Goal: Information Seeking & Learning: Learn about a topic

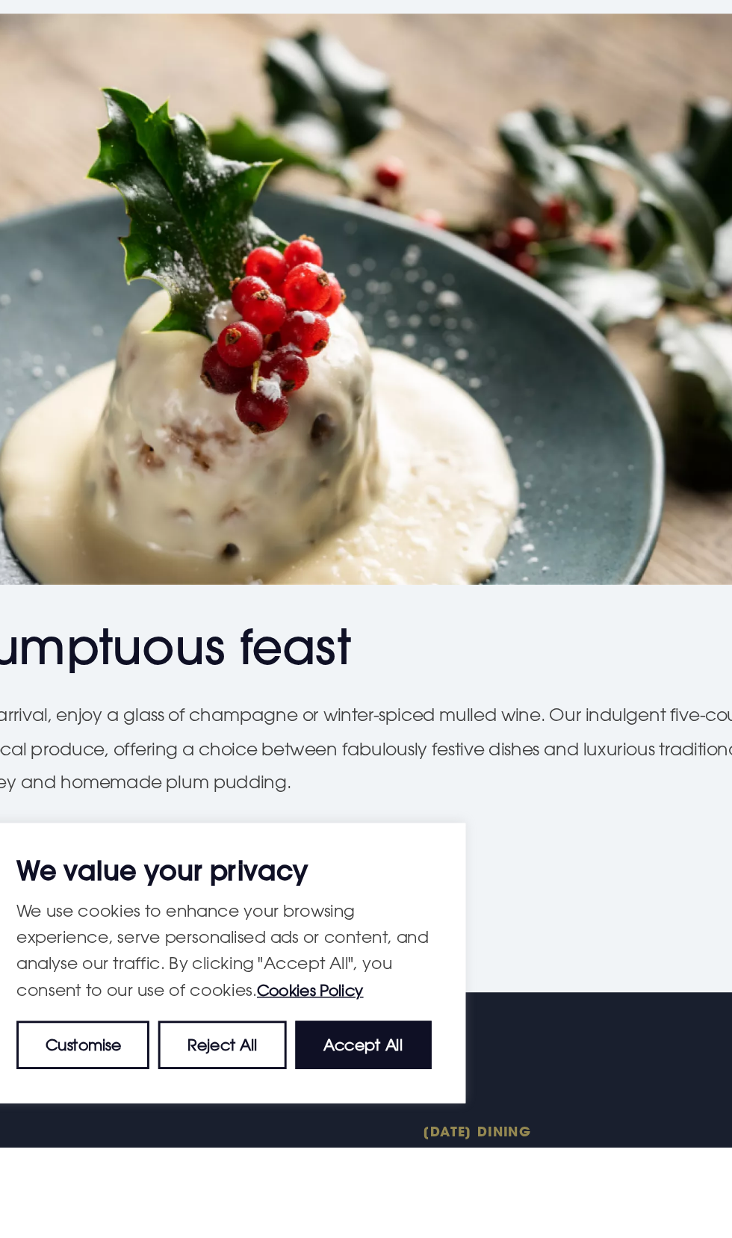
scroll to position [1018, 0]
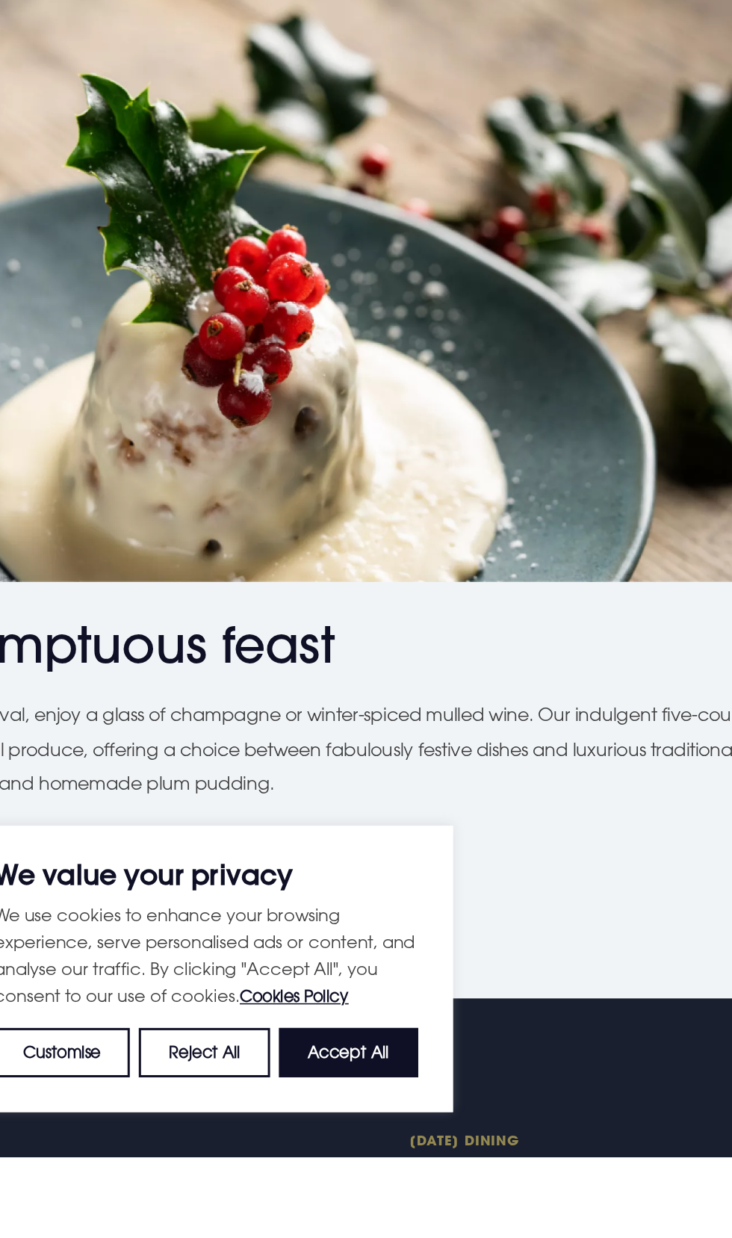
click at [158, 1044] on link "VIEW THE MENU" at bounding box center [107, 1045] width 179 height 45
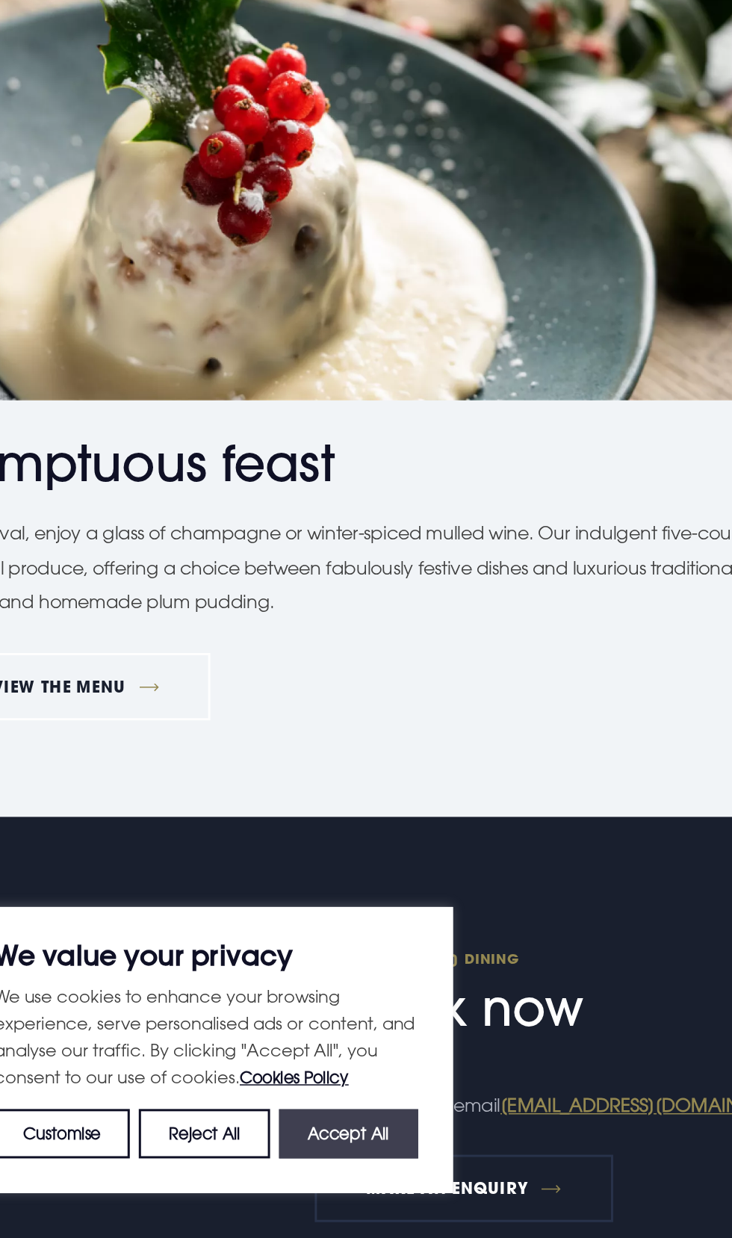
click at [306, 1174] on button "Accept All" at bounding box center [289, 1168] width 93 height 33
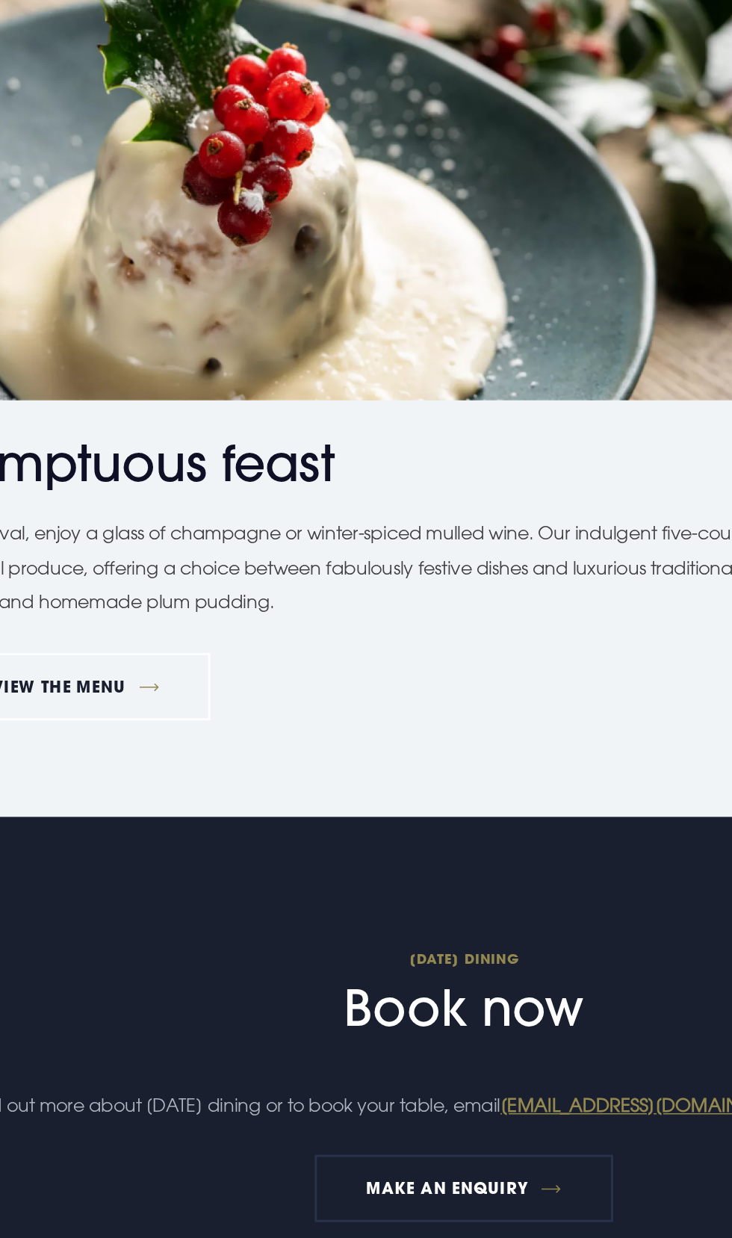
checkbox input "true"
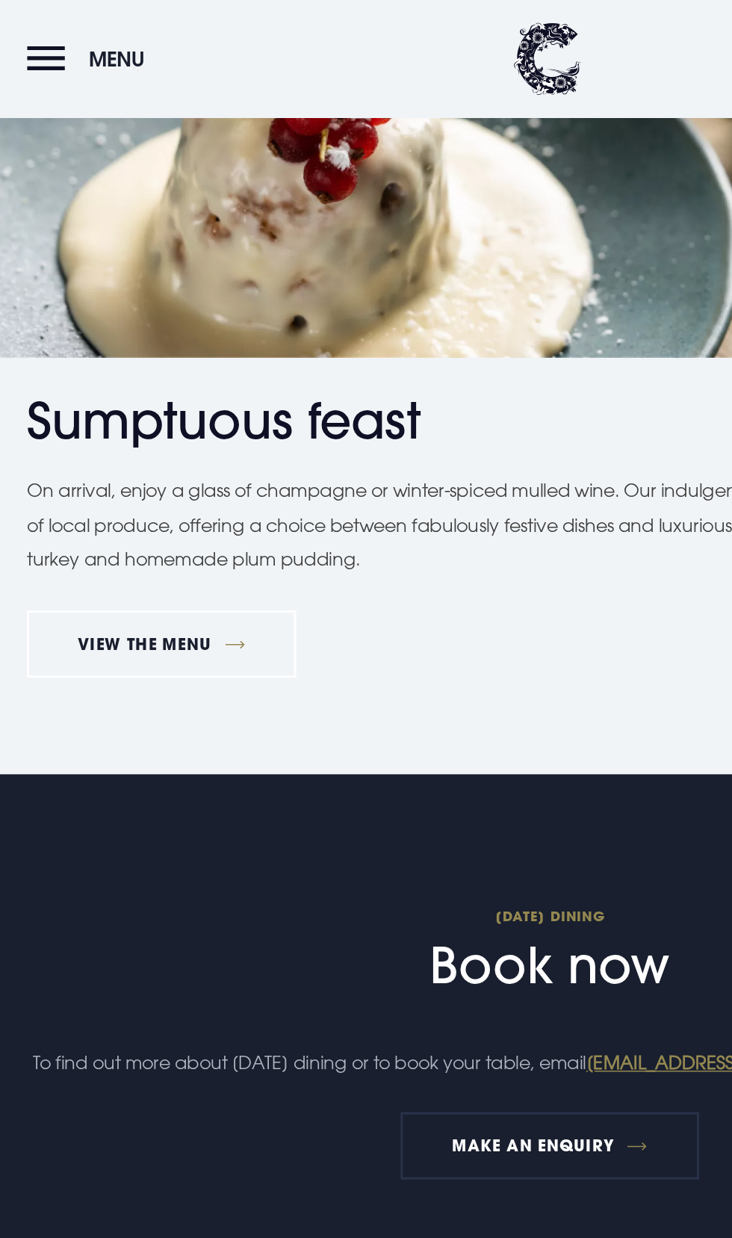
scroll to position [1635, 0]
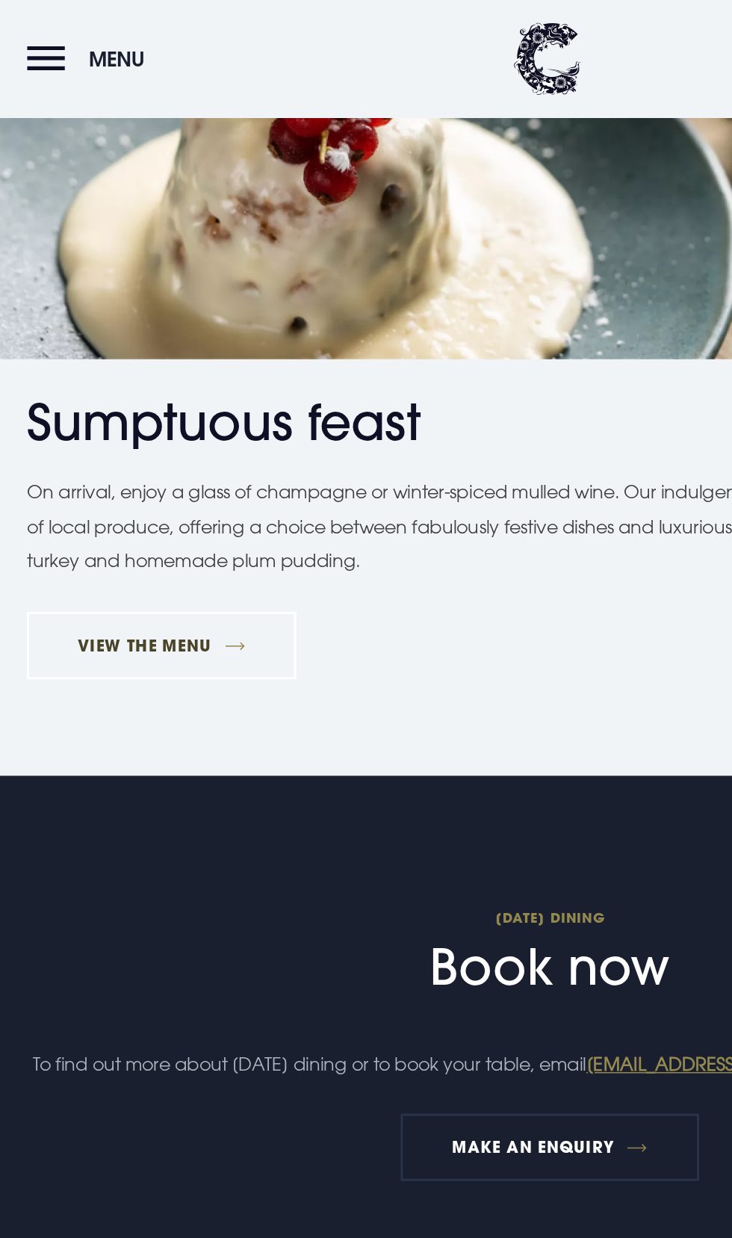
click at [155, 429] on link "VIEW THE MENU" at bounding box center [107, 429] width 179 height 45
click at [128, 436] on link "VIEW THE MENU" at bounding box center [107, 429] width 179 height 45
click at [156, 427] on link "VIEW THE MENU" at bounding box center [107, 429] width 179 height 45
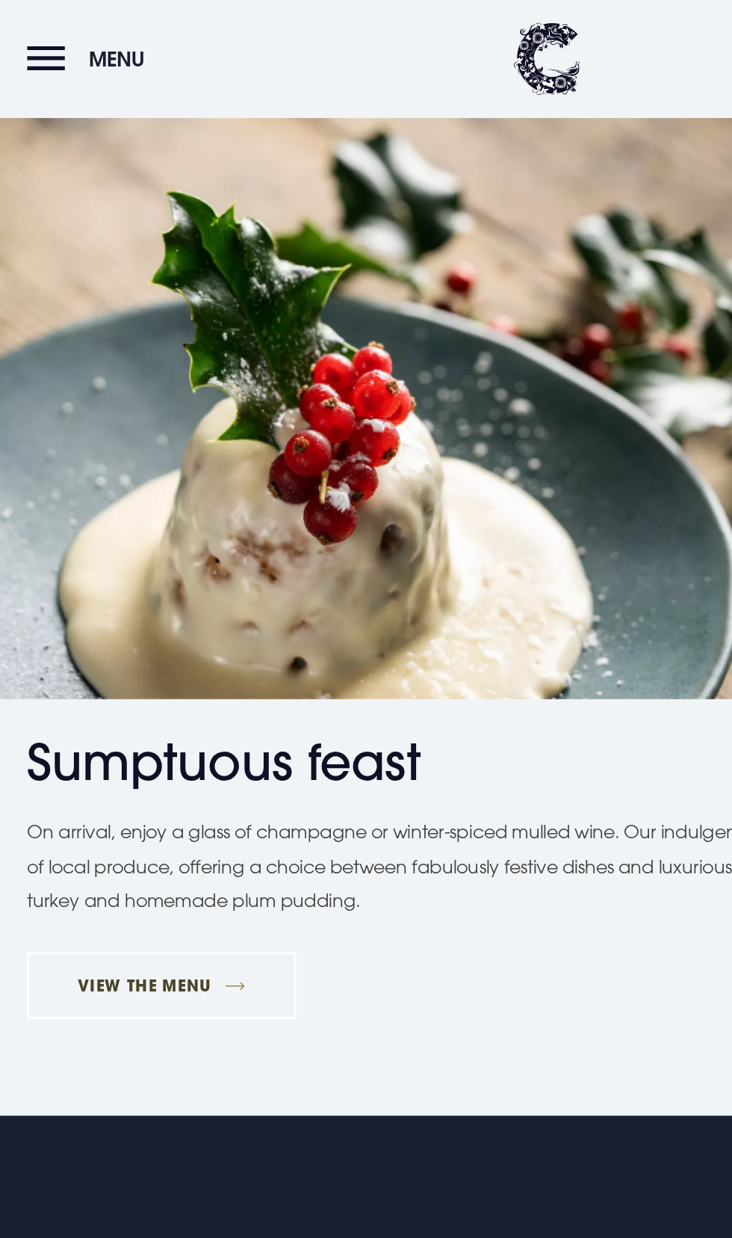
scroll to position [1407, 0]
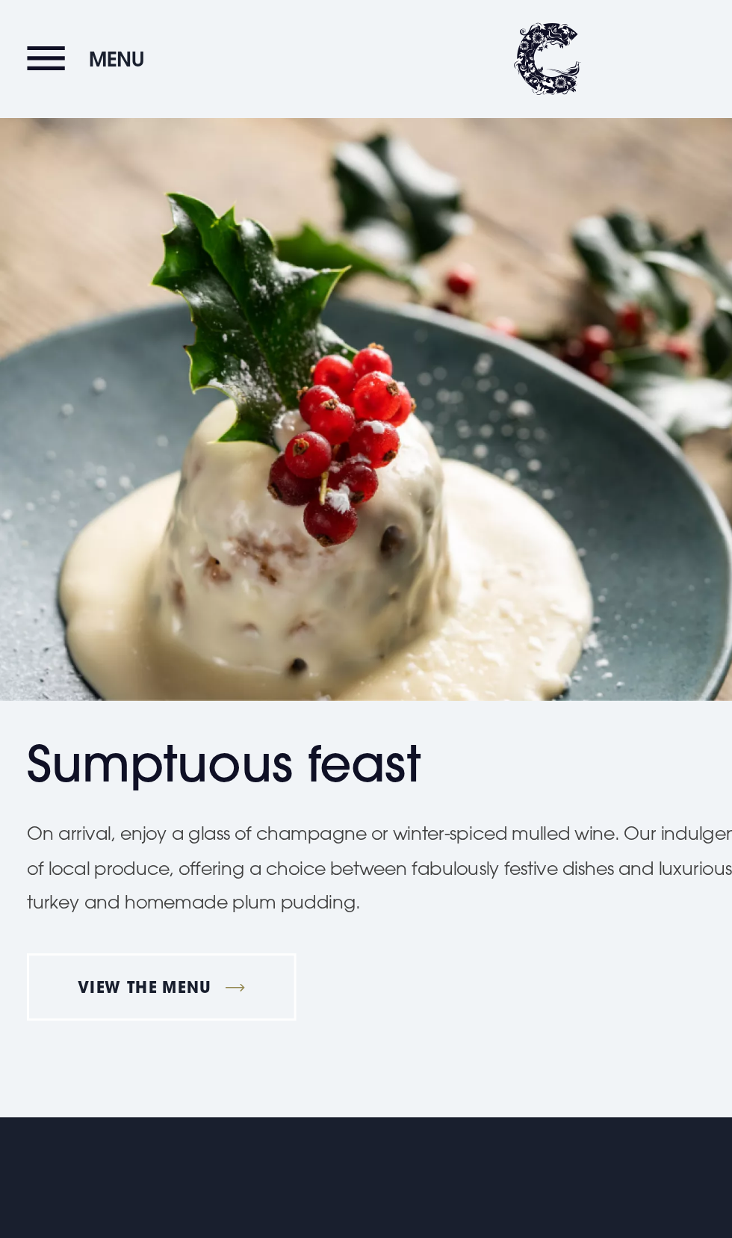
click at [34, 44] on button "Menu" at bounding box center [61, 39] width 86 height 32
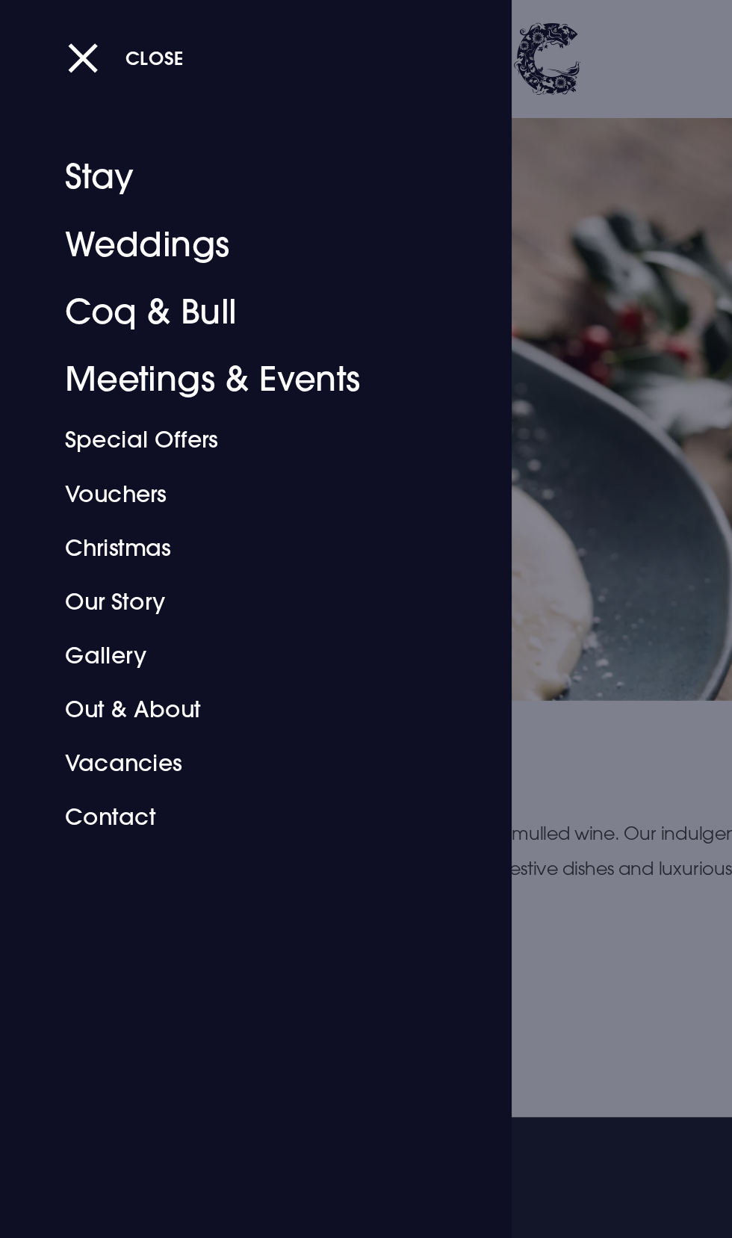
click at [433, 495] on div at bounding box center [366, 619] width 732 height 1238
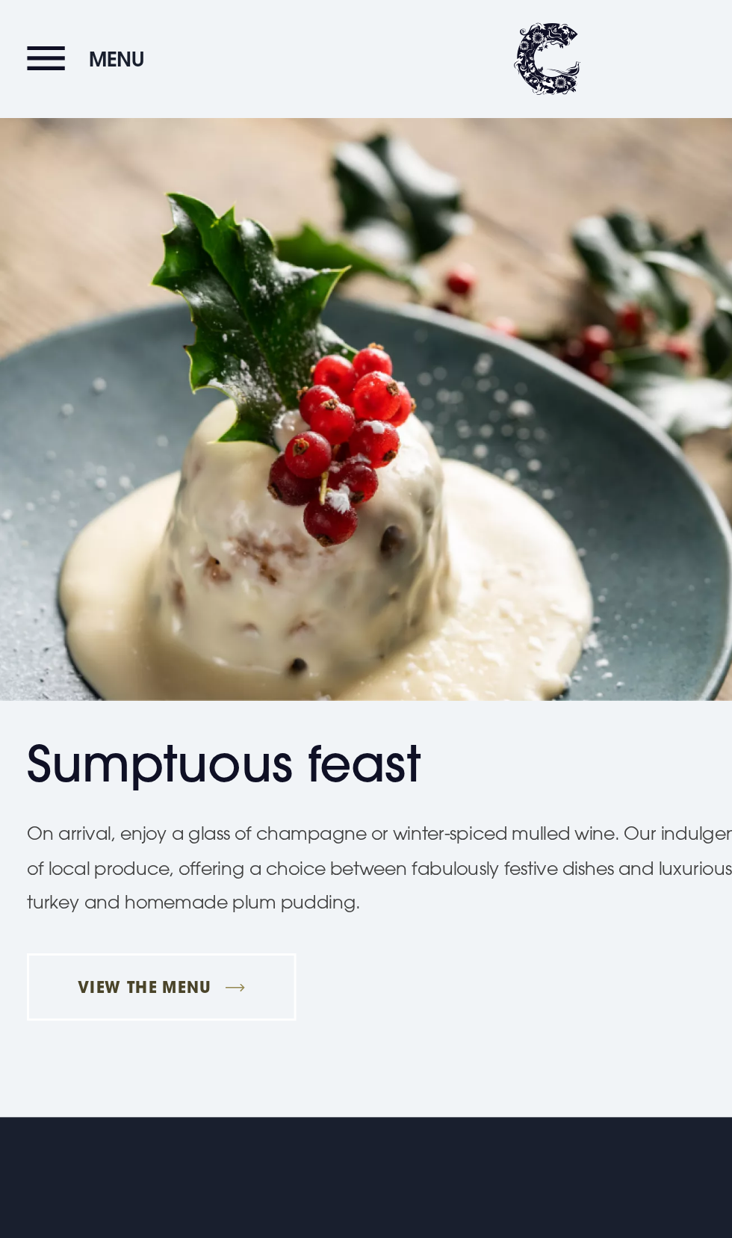
click at [157, 656] on link "VIEW THE MENU" at bounding box center [107, 656] width 179 height 45
